Goal: Find contact information: Find contact information

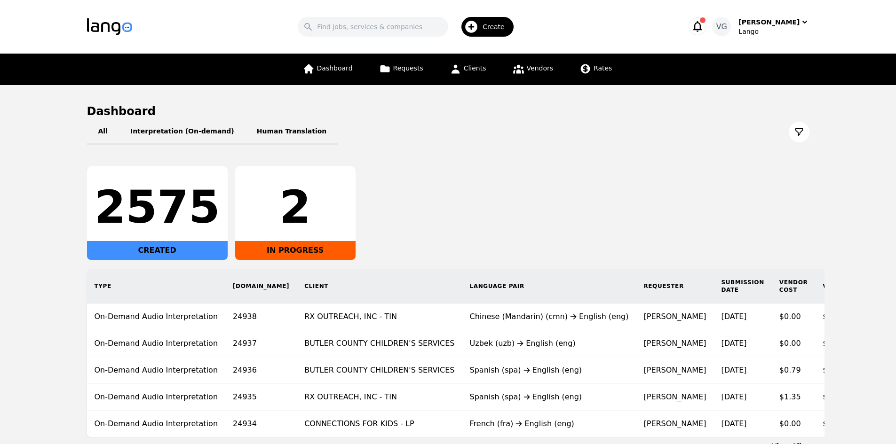
drag, startPoint x: 60, startPoint y: 223, endPoint x: 95, endPoint y: 224, distance: 35.3
click at [59, 223] on main "Dashboard All Interpretation (On-demand) Human Translation 2575 CREATED 2 IN PR…" at bounding box center [448, 277] width 896 height 385
click at [456, 59] on link "Clients" at bounding box center [468, 69] width 48 height 31
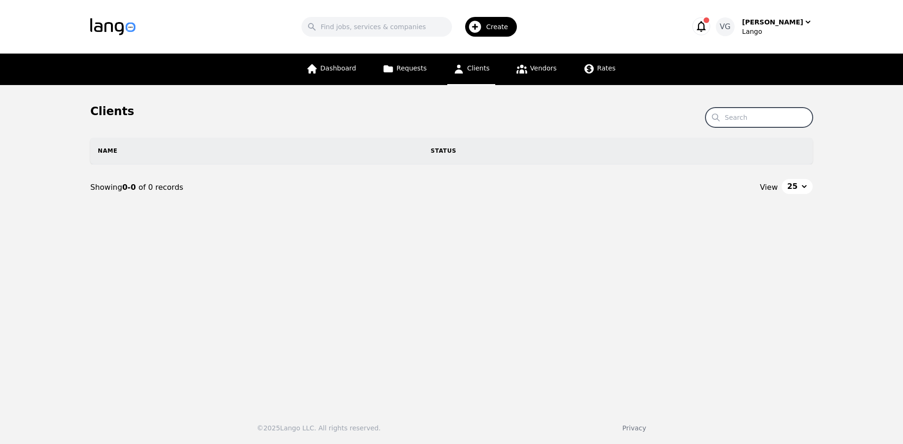
click at [752, 121] on input "Search" at bounding box center [758, 118] width 107 height 20
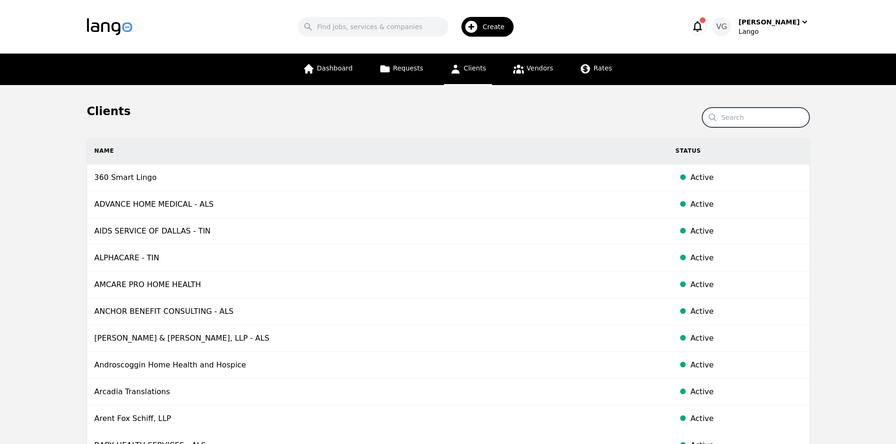
paste input "CHAP"
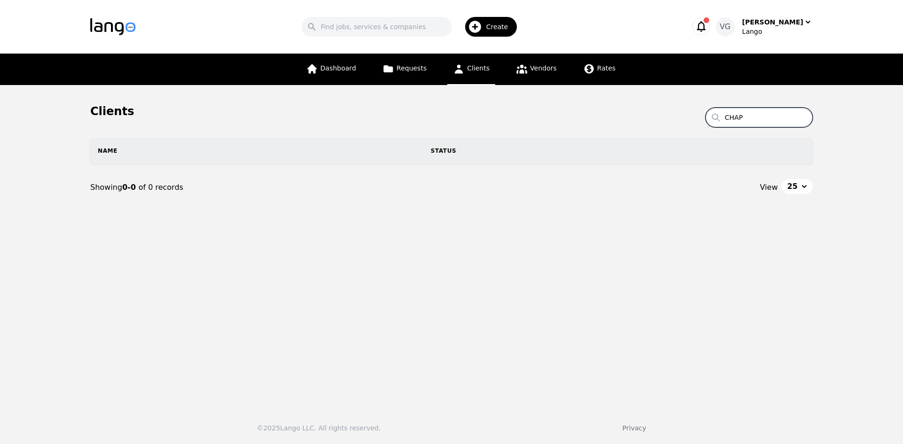
click at [739, 117] on input "CHAP" at bounding box center [758, 118] width 107 height 20
paste input "ommunity Health Access Project"
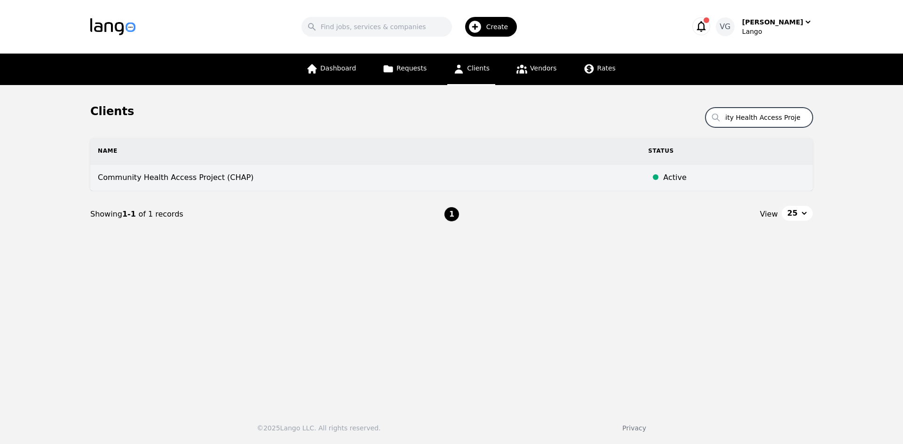
type input "Community Health Access Project"
click at [387, 178] on td "Community Health Access Project (CHAP)" at bounding box center [365, 178] width 550 height 27
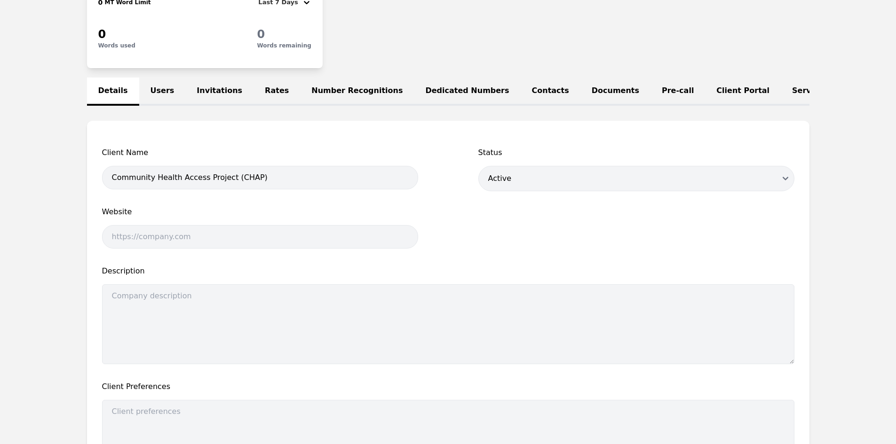
click at [145, 94] on link "Users" at bounding box center [162, 92] width 47 height 28
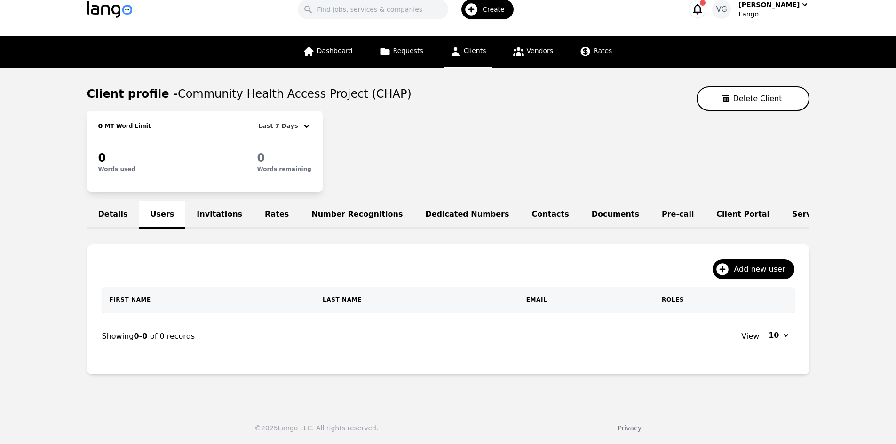
scroll to position [55, 0]
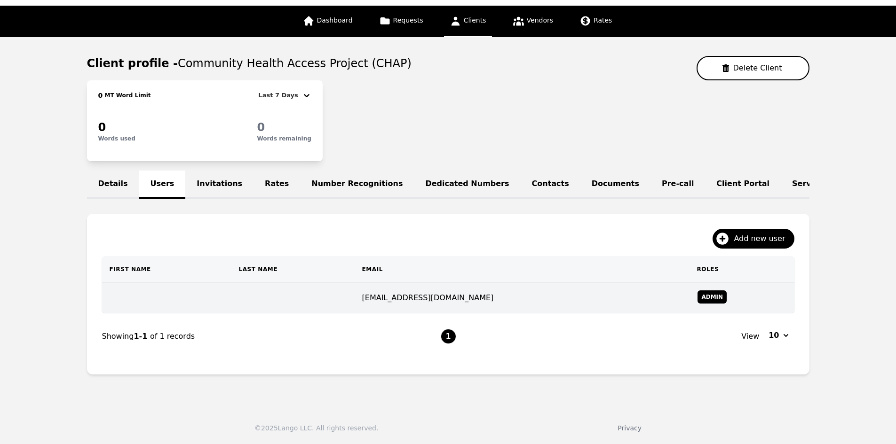
click at [354, 299] on td at bounding box center [292, 298] width 123 height 31
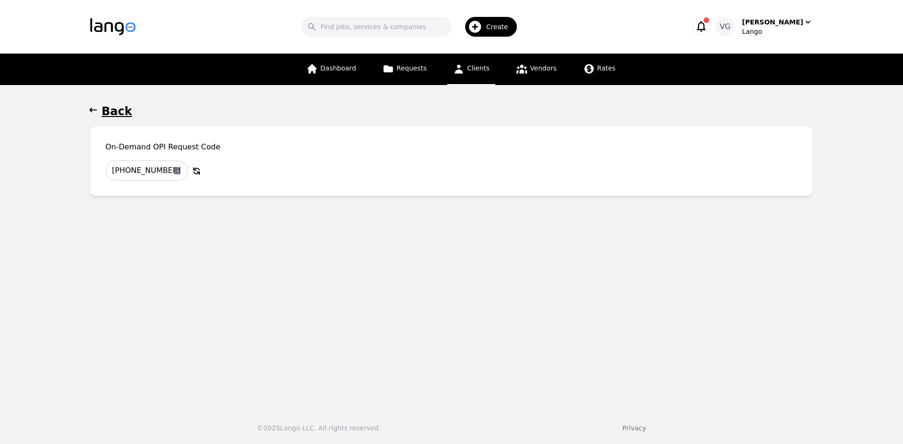
click at [124, 111] on h1 "Back" at bounding box center [117, 111] width 31 height 15
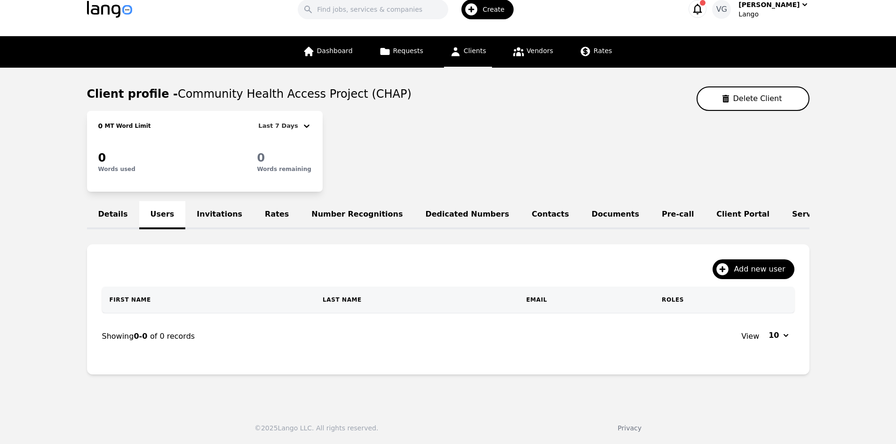
scroll to position [30, 0]
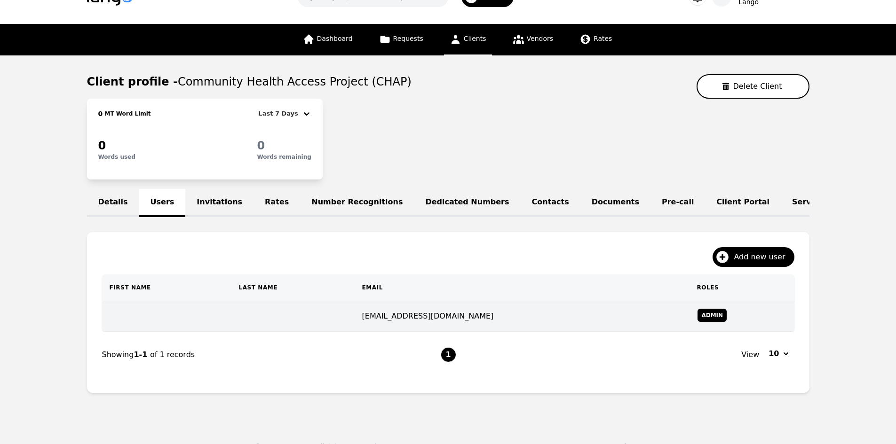
click at [689, 332] on td "Admin" at bounding box center [741, 316] width 105 height 31
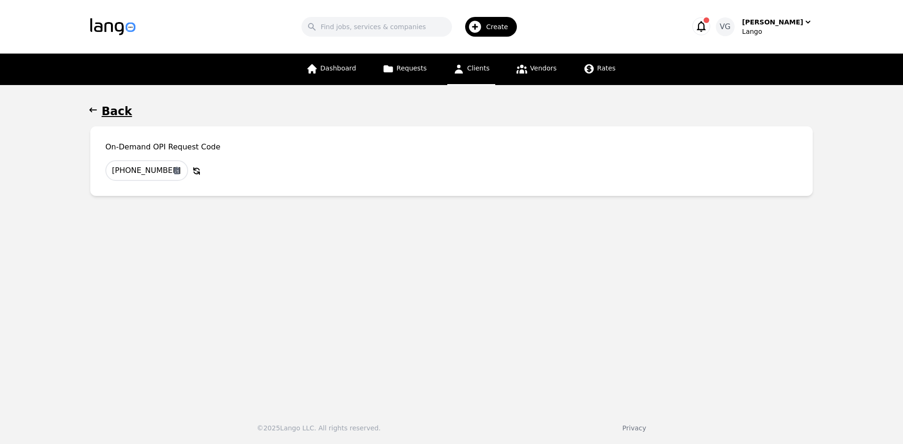
click at [100, 111] on button "Back" at bounding box center [451, 111] width 722 height 15
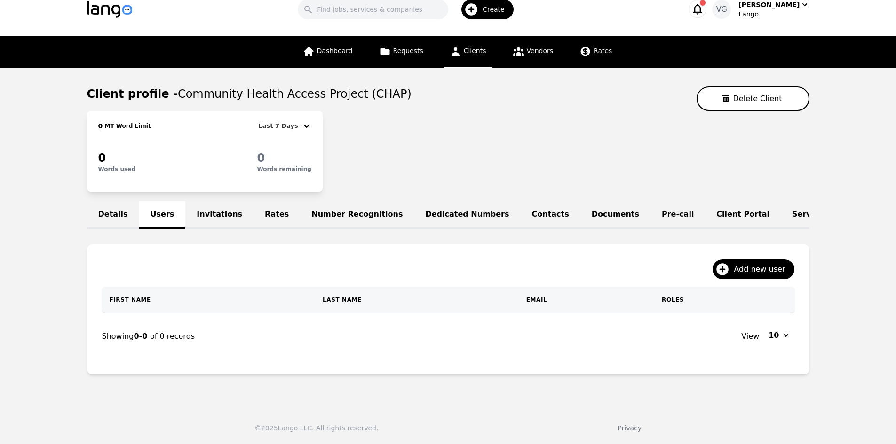
scroll to position [30, 0]
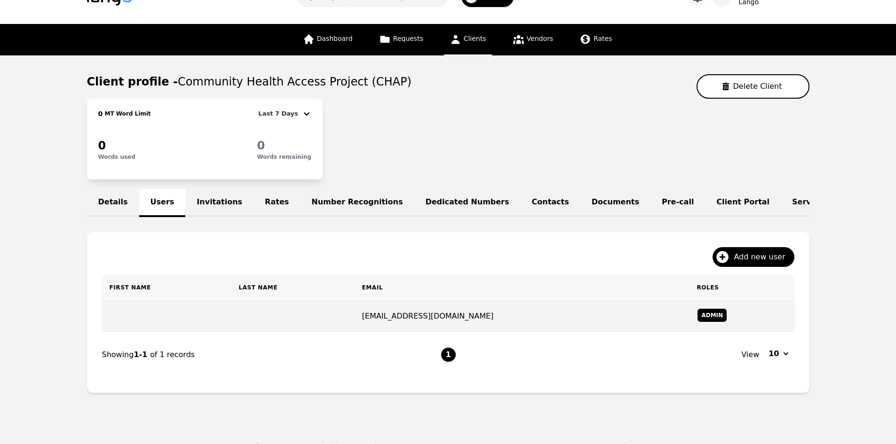
drag, startPoint x: 0, startPoint y: 242, endPoint x: 168, endPoint y: 312, distance: 181.8
click at [1, 241] on main "Client profile - Community Health Access Project (CHAP) Delete Client 0 MT Word…" at bounding box center [448, 237] width 896 height 364
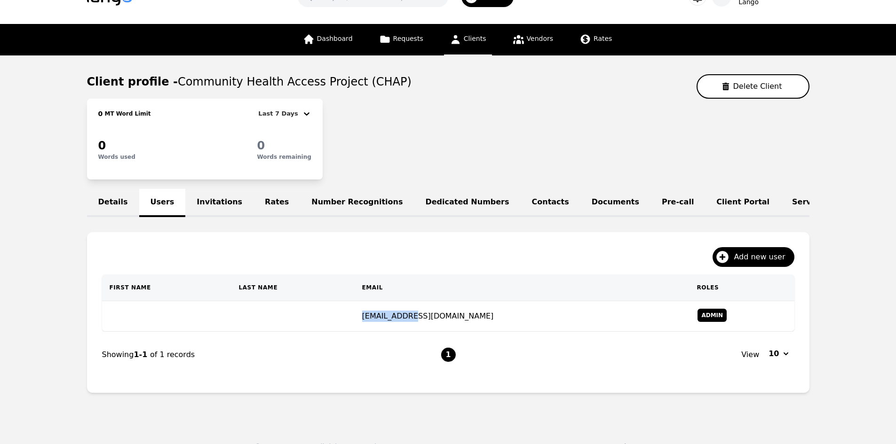
drag, startPoint x: 452, startPoint y: 323, endPoint x: 416, endPoint y: 325, distance: 36.7
click at [406, 324] on td "[EMAIL_ADDRESS][DOMAIN_NAME]" at bounding box center [521, 316] width 335 height 31
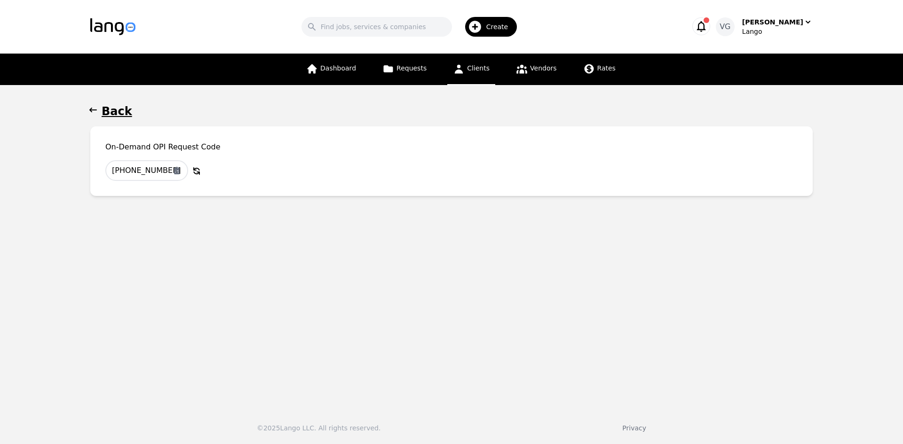
click at [121, 110] on h1 "Back" at bounding box center [117, 111] width 31 height 15
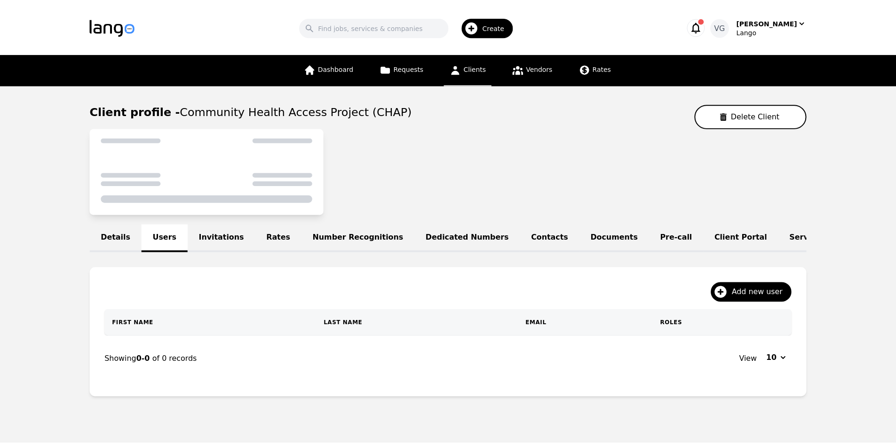
scroll to position [30, 0]
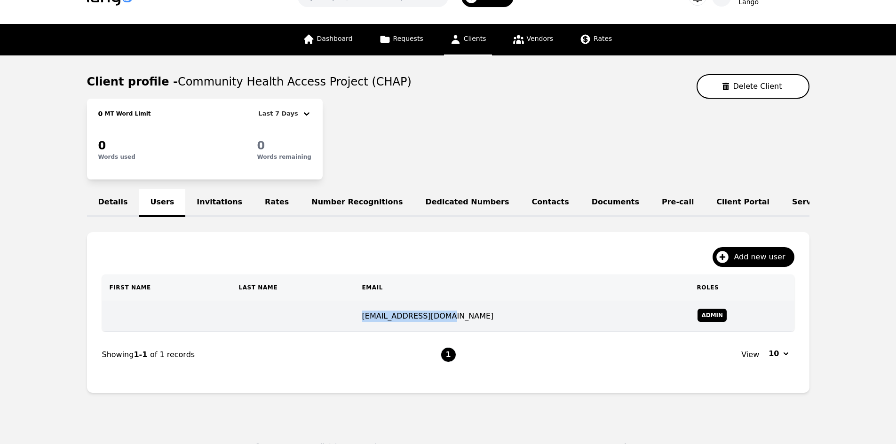
copy td "[EMAIL_ADDRESS][DOMAIN_NAME]"
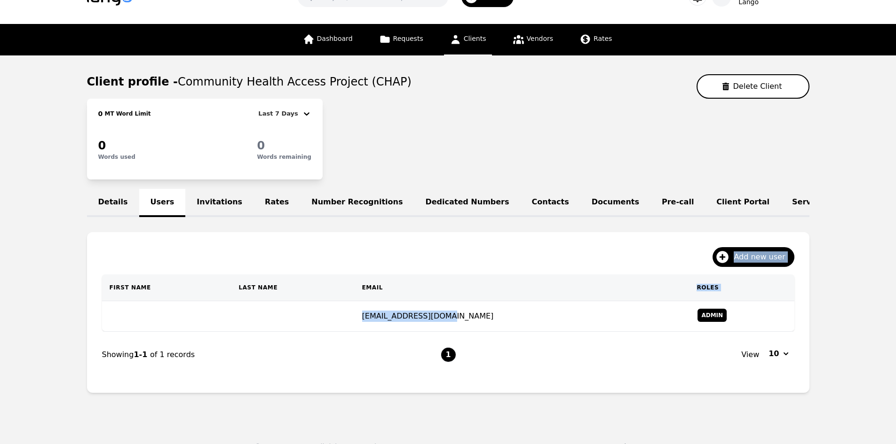
drag, startPoint x: 486, startPoint y: 322, endPoint x: 275, endPoint y: 204, distance: 241.2
click at [304, 224] on div "Details Users Invitations Rates Number Recognitions Dedicated Numbers Contacts …" at bounding box center [448, 295] width 722 height 212
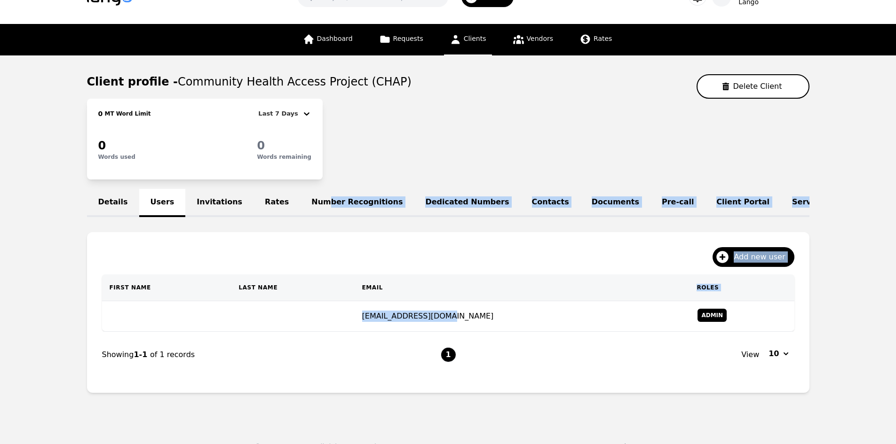
click at [195, 197] on link "Invitations" at bounding box center [219, 203] width 68 height 28
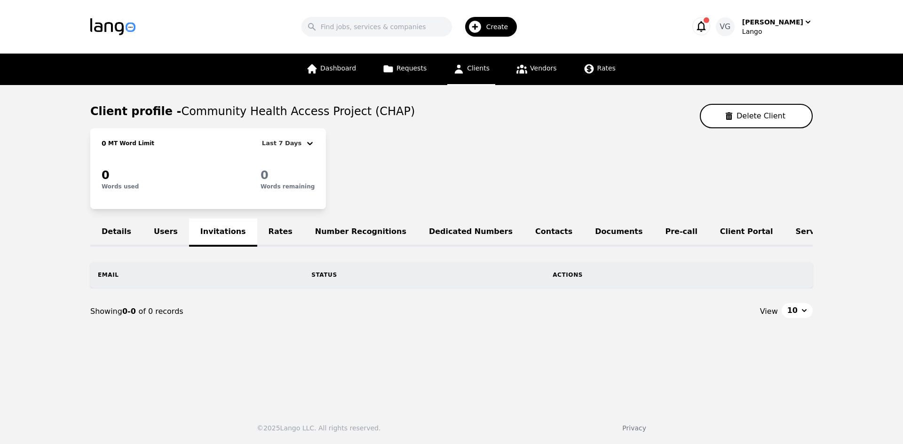
drag, startPoint x: 425, startPoint y: 284, endPoint x: 431, endPoint y: 286, distance: 5.9
click at [424, 285] on th "Status" at bounding box center [424, 275] width 241 height 26
click at [493, 307] on nav "Showing 0-0 of 0 records View 10" at bounding box center [451, 312] width 722 height 46
click at [796, 316] on span "10" at bounding box center [792, 310] width 10 height 11
click at [803, 333] on div "5" at bounding box center [799, 332] width 37 height 19
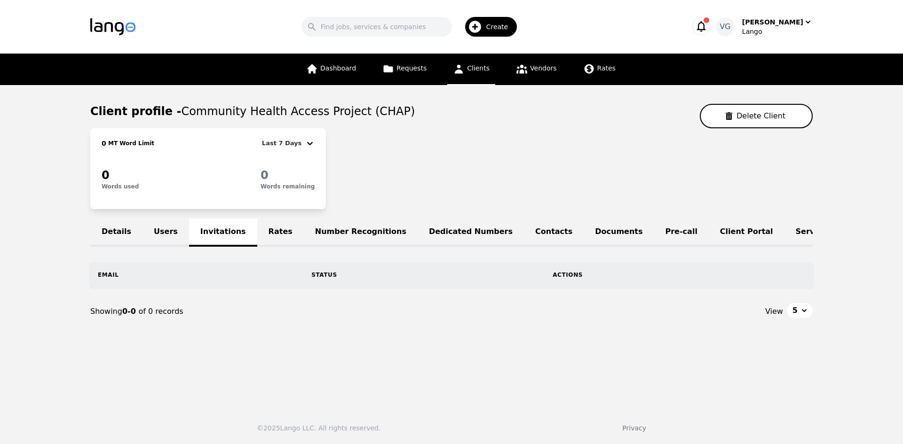
click at [797, 315] on span "5" at bounding box center [794, 310] width 5 height 11
drag, startPoint x: 809, startPoint y: 380, endPoint x: 720, endPoint y: 339, distance: 97.8
click at [809, 376] on span "25" at bounding box center [810, 370] width 10 height 11
click at [152, 233] on link "Users" at bounding box center [165, 233] width 47 height 28
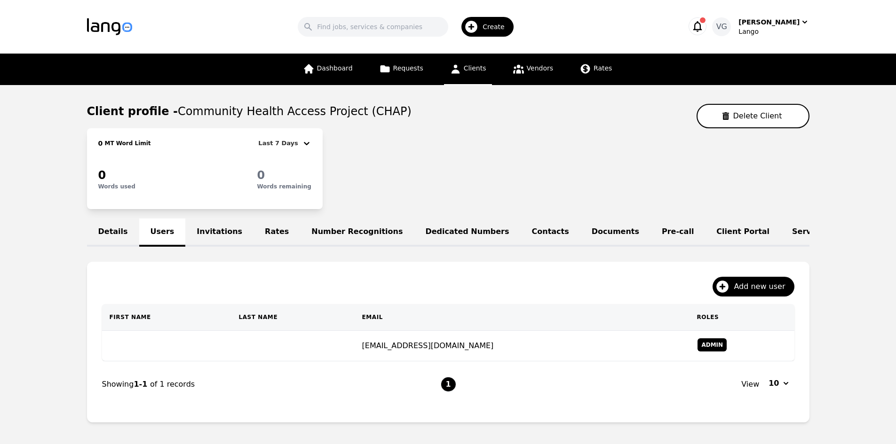
click at [173, 229] on div "Details Users Invitations Rates Number Recognitions Dedicated Numbers Contacts …" at bounding box center [448, 233] width 722 height 28
click at [193, 228] on link "Invitations" at bounding box center [219, 233] width 68 height 28
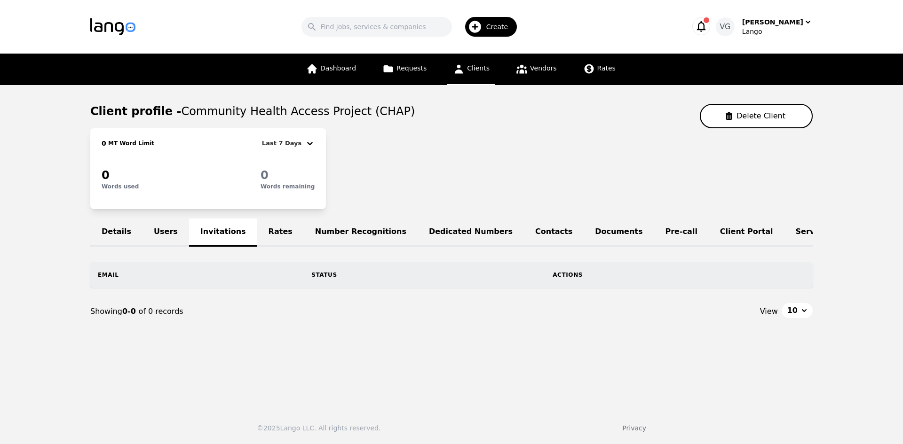
click at [217, 313] on div "Showing 0-0 of 0 records" at bounding box center [270, 311] width 361 height 11
click at [148, 234] on link "Users" at bounding box center [165, 233] width 47 height 28
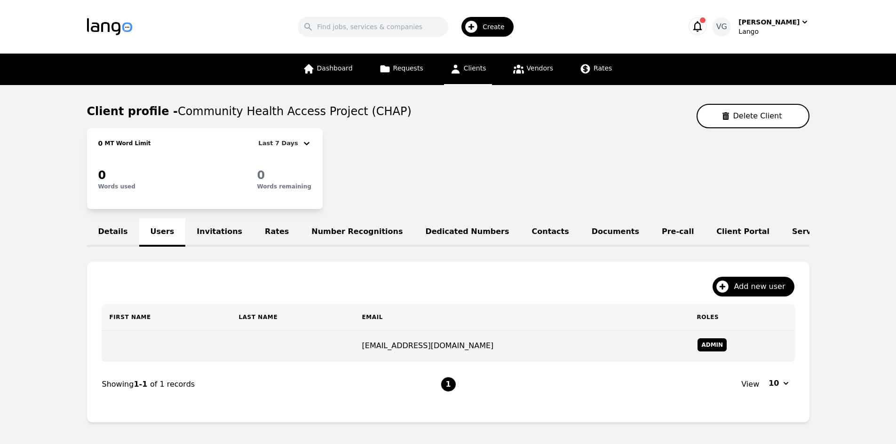
drag, startPoint x: 186, startPoint y: 331, endPoint x: 183, endPoint y: 346, distance: 14.9
click at [183, 342] on table "First Name Last Name Email Roles [EMAIL_ADDRESS][DOMAIN_NAME] Admin" at bounding box center [448, 332] width 692 height 57
click at [186, 352] on td at bounding box center [166, 346] width 129 height 31
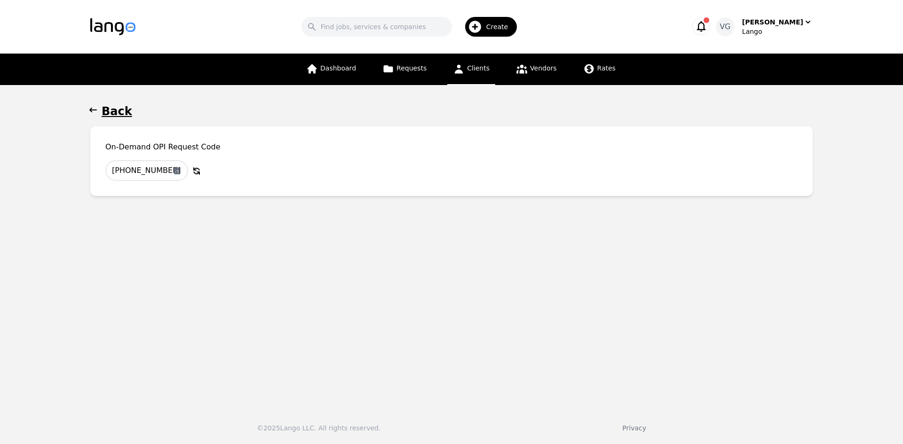
click at [88, 278] on main "Back On-Demand OPI Request Code [PHONE_NUMBER] Copy to Clipboard Why Regenerate…" at bounding box center [451, 243] width 903 height 316
click at [177, 169] on icon "button" at bounding box center [177, 171] width 6 height 8
